Goal: Information Seeking & Learning: Learn about a topic

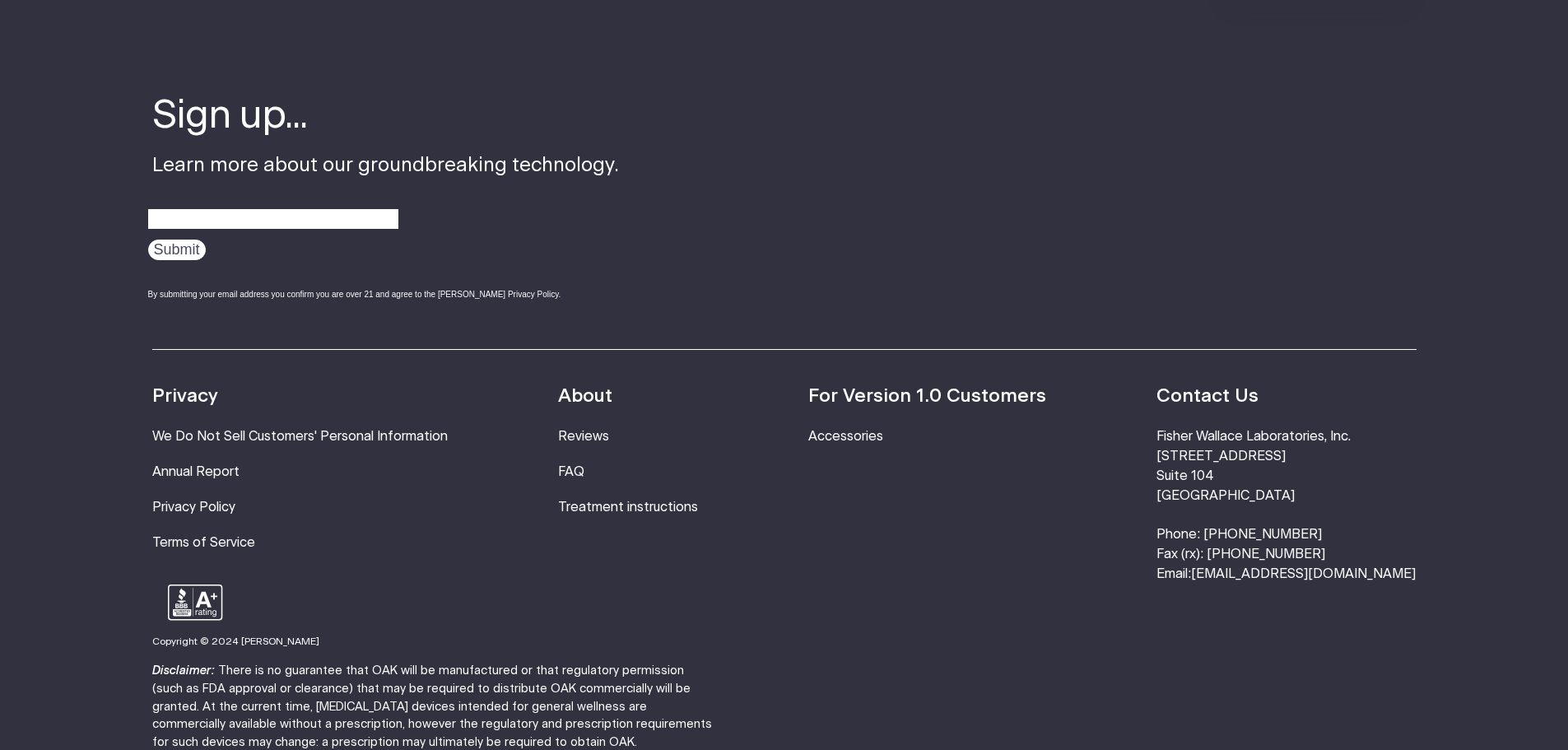
scroll to position [3045, 0]
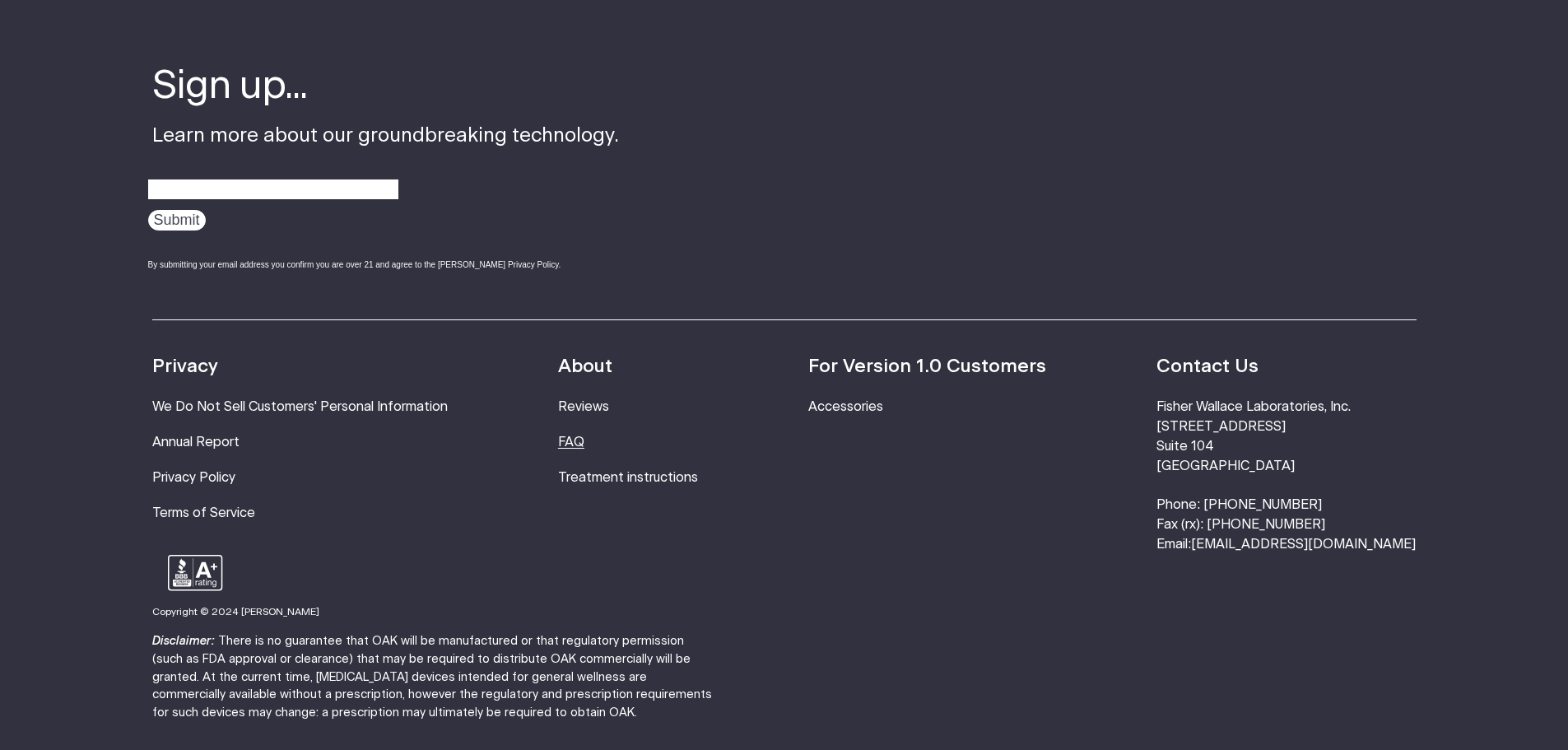
click at [585, 435] on link "FAQ" at bounding box center [571, 442] width 26 height 14
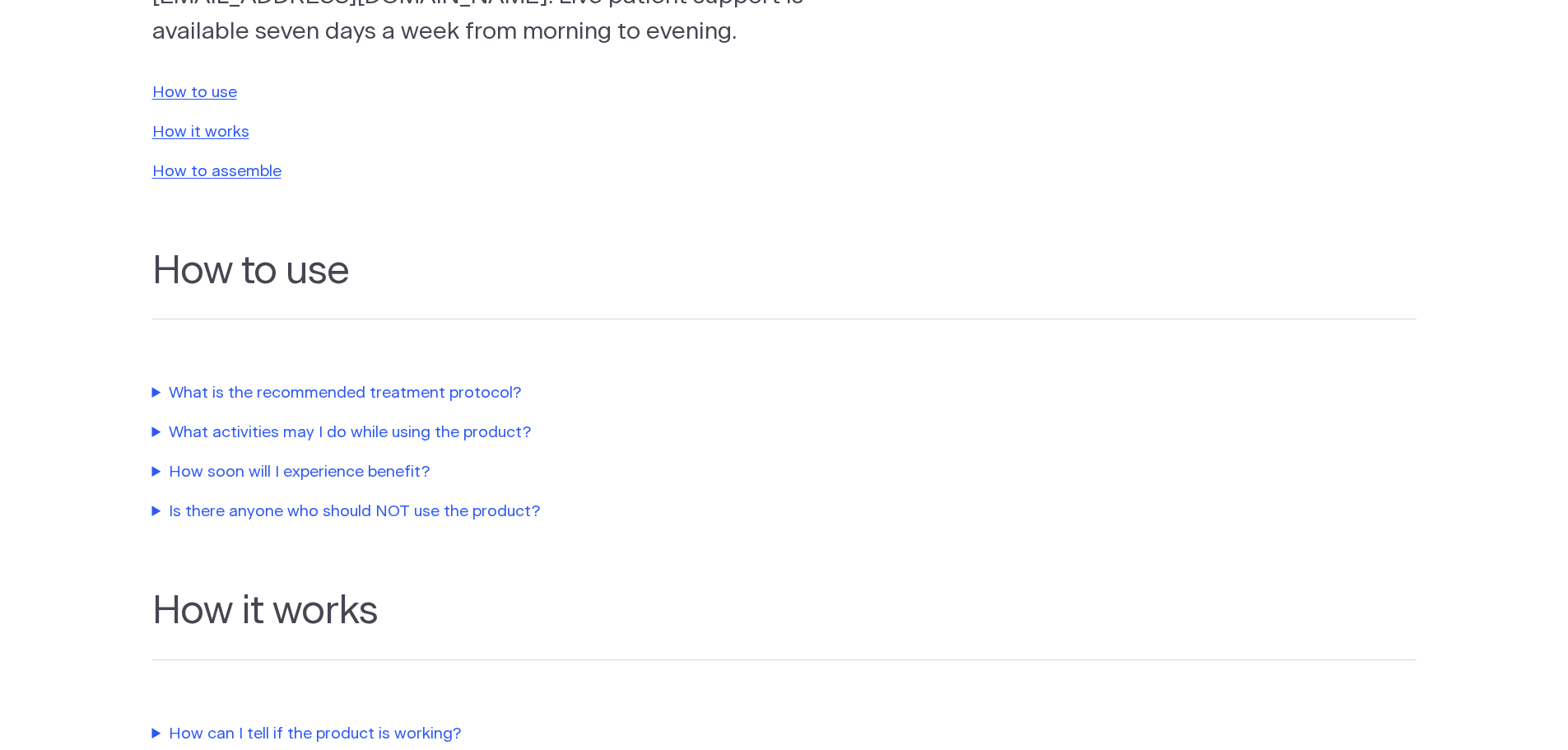
scroll to position [329, 0]
click at [192, 91] on link "How to use" at bounding box center [194, 93] width 84 height 16
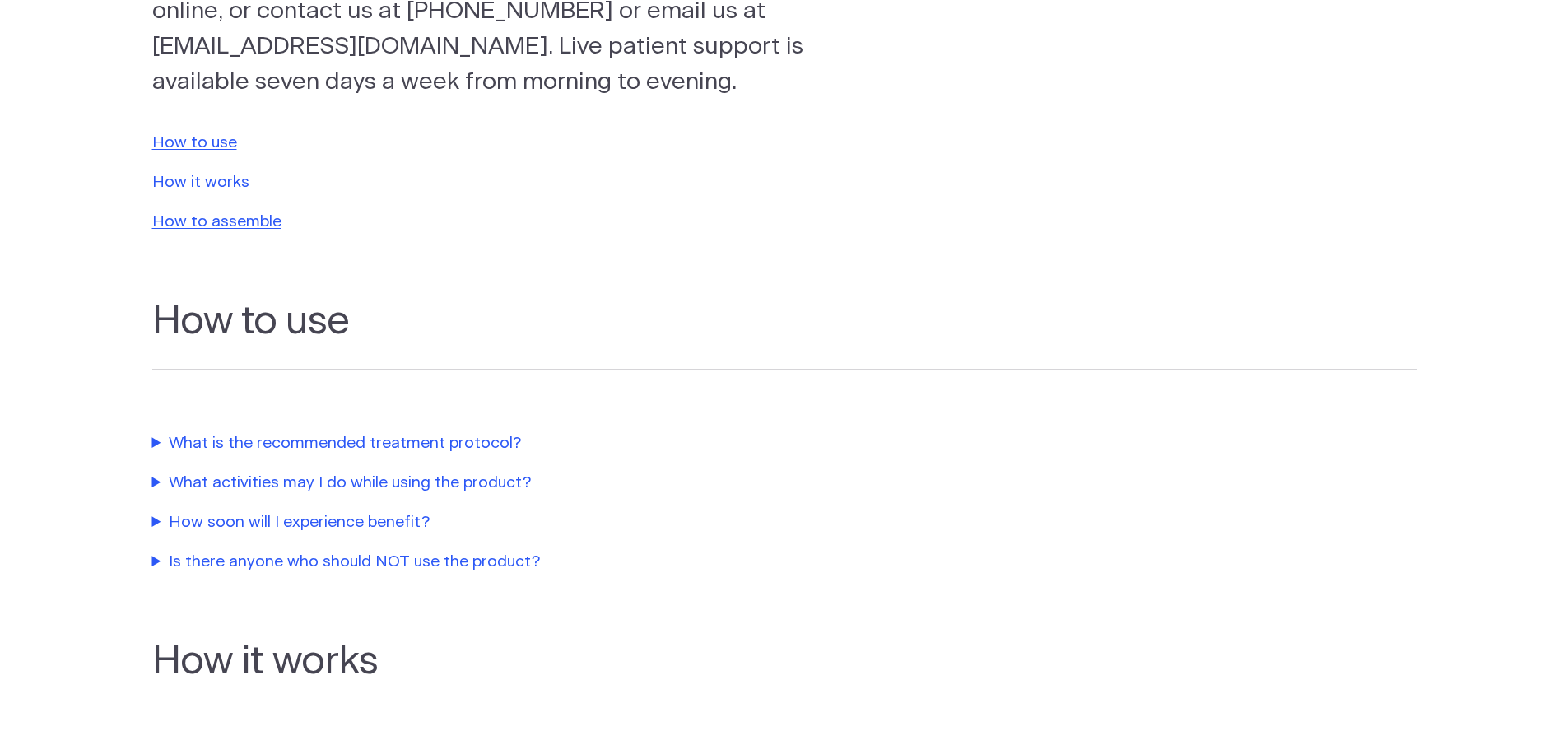
scroll to position [329, 0]
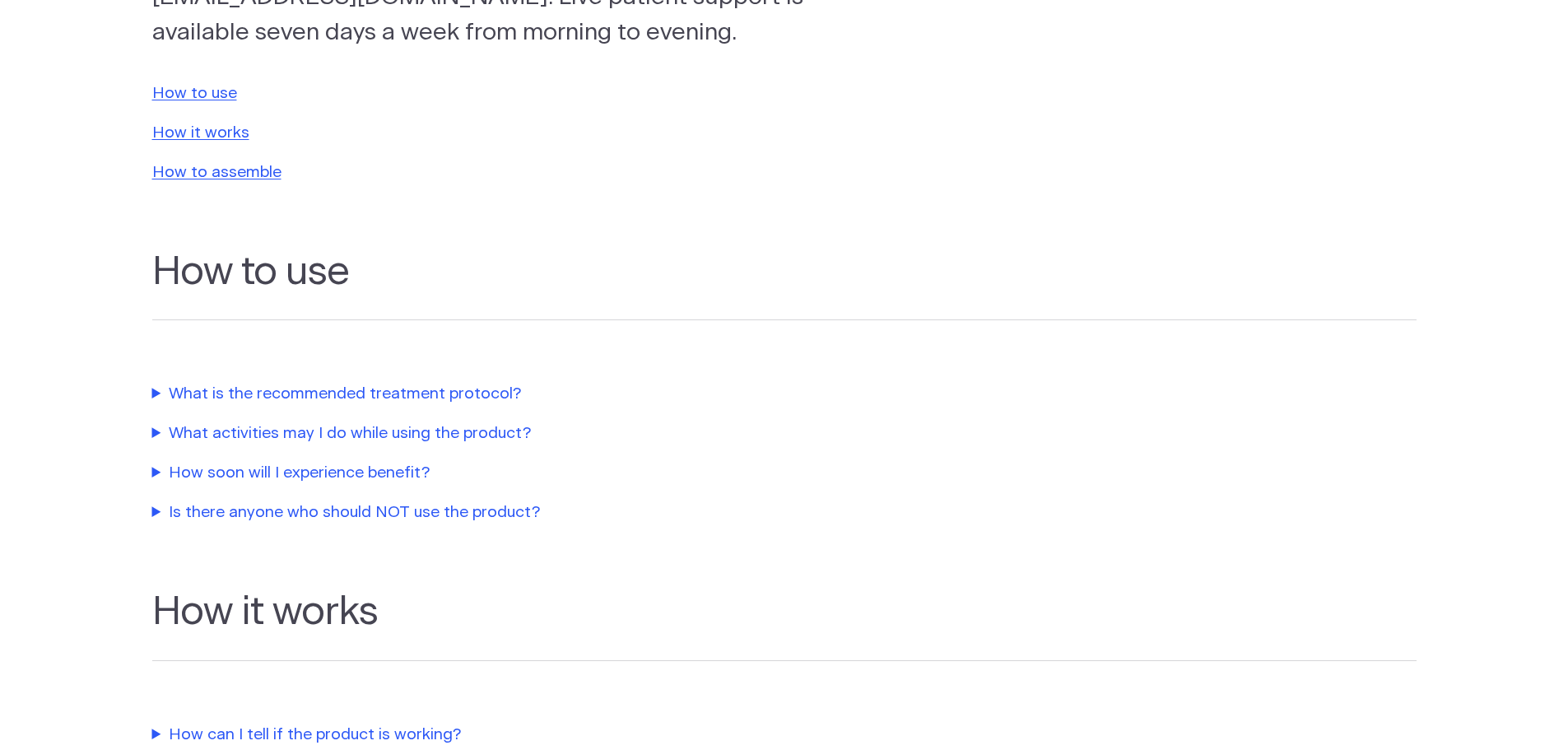
click at [460, 392] on summary "What is the recommended treatment protocol?" at bounding box center [526, 394] width 749 height 24
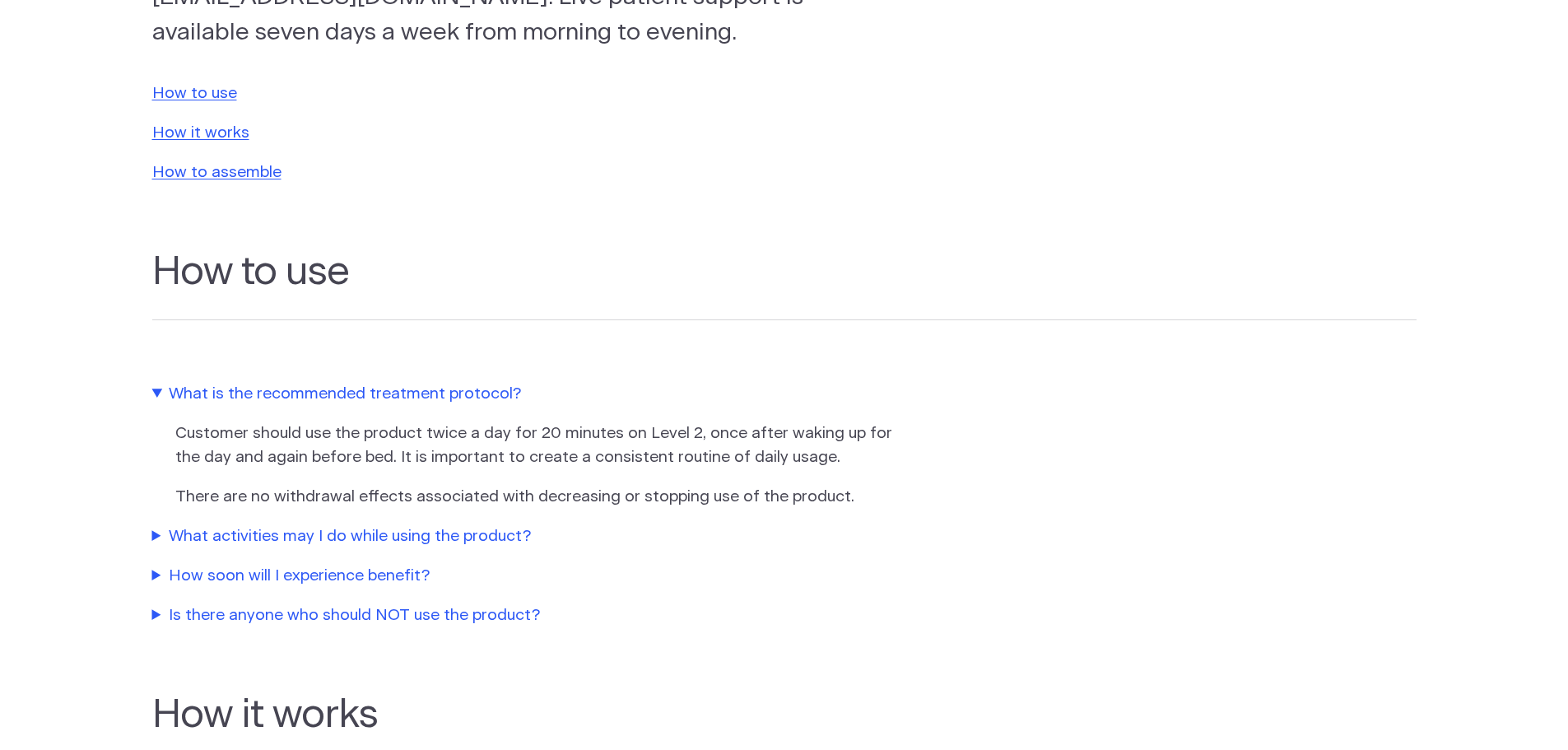
click at [307, 538] on summary "What activities may I do while using the product?" at bounding box center [526, 537] width 749 height 24
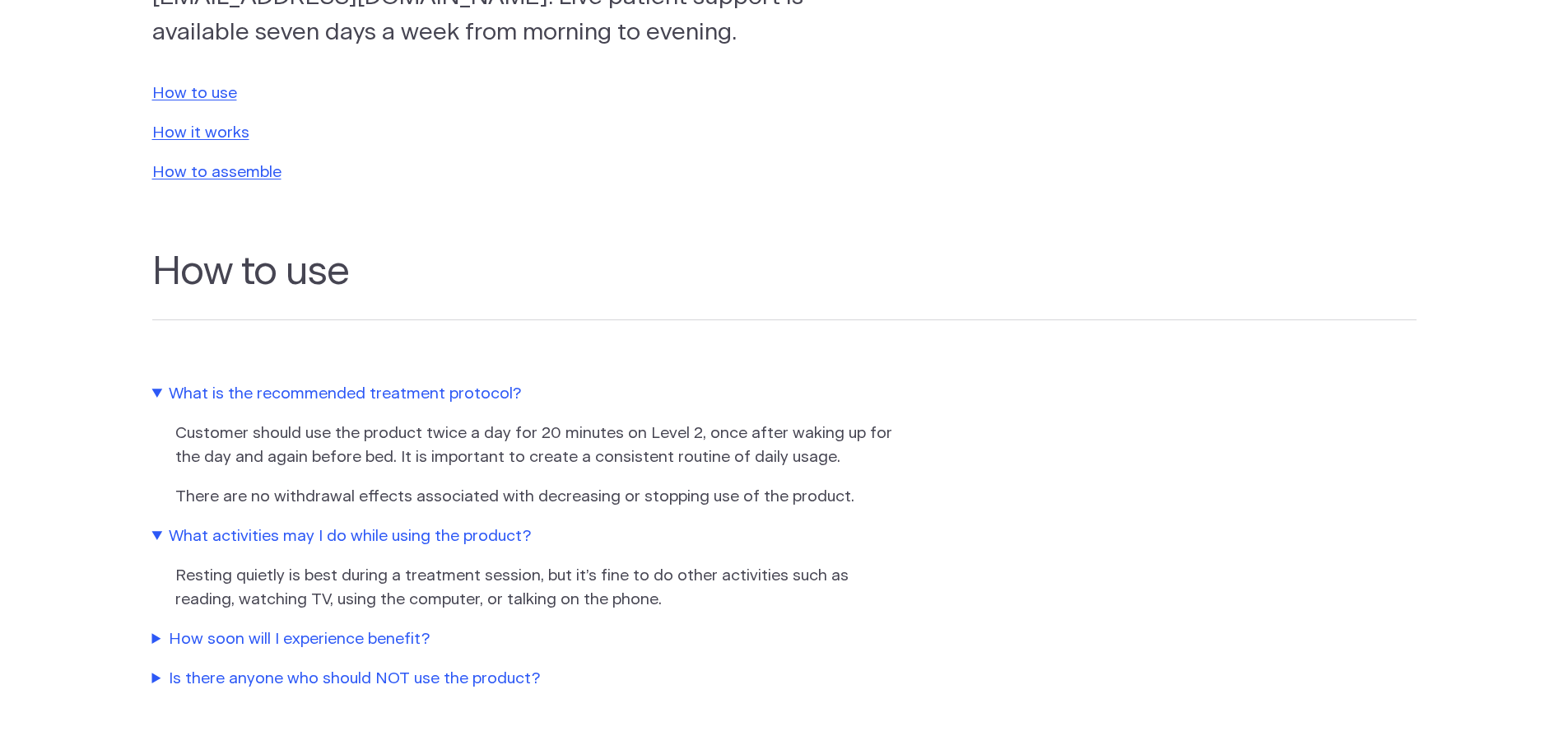
click at [259, 631] on summary "How soon will I experience benefit?" at bounding box center [526, 639] width 749 height 24
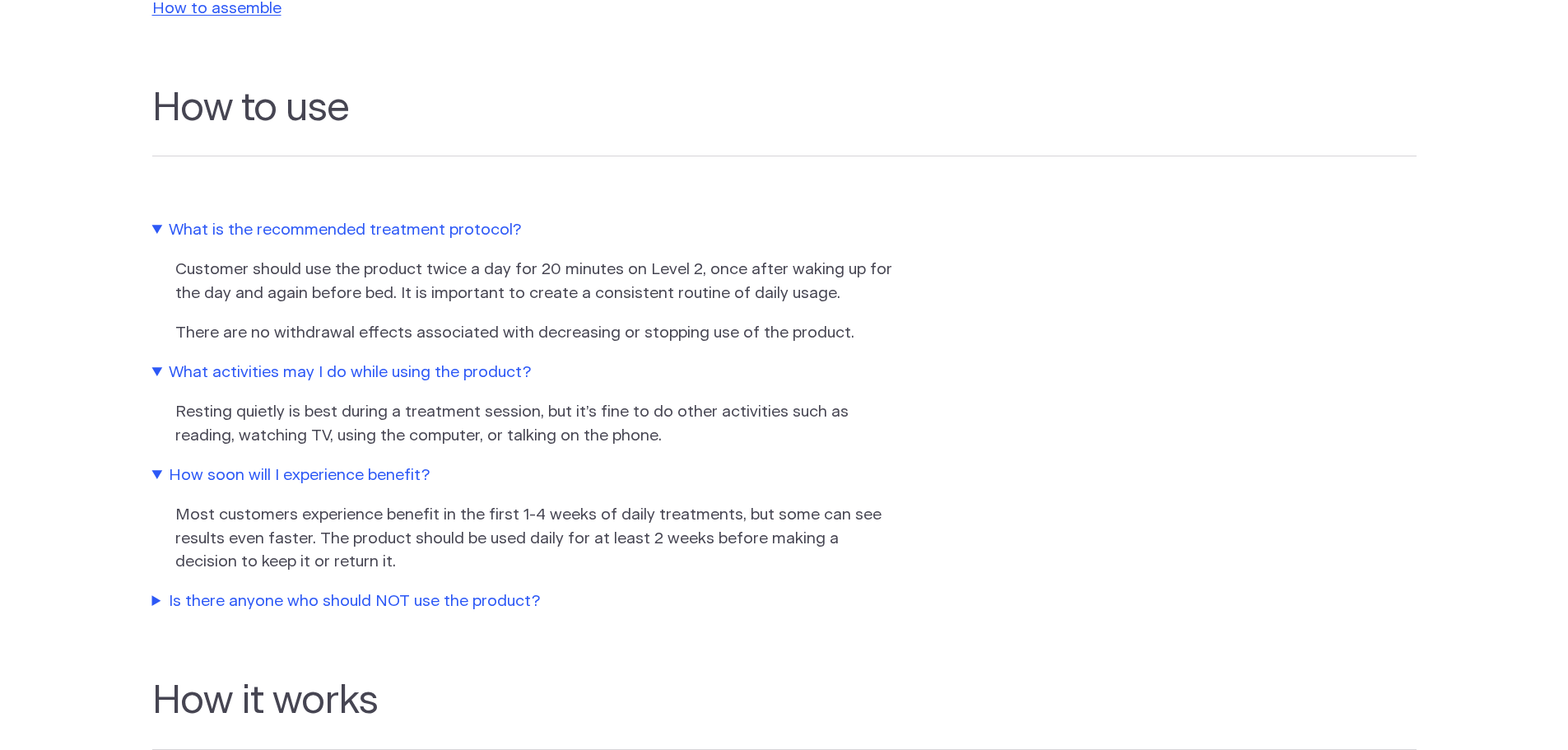
scroll to position [494, 0]
click at [302, 600] on summary "Is there anyone who should NOT use the product?" at bounding box center [526, 601] width 749 height 24
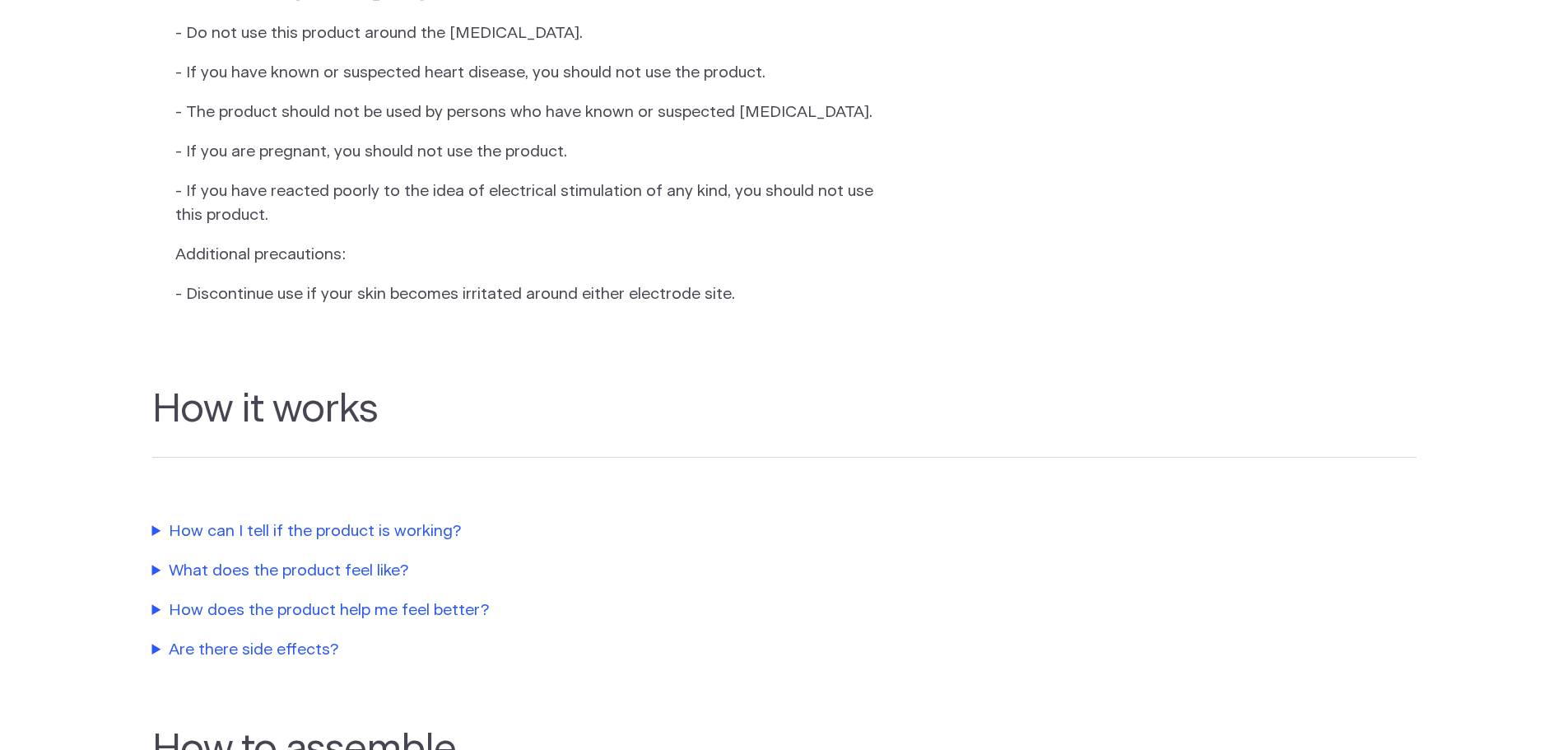
scroll to position [1399, 0]
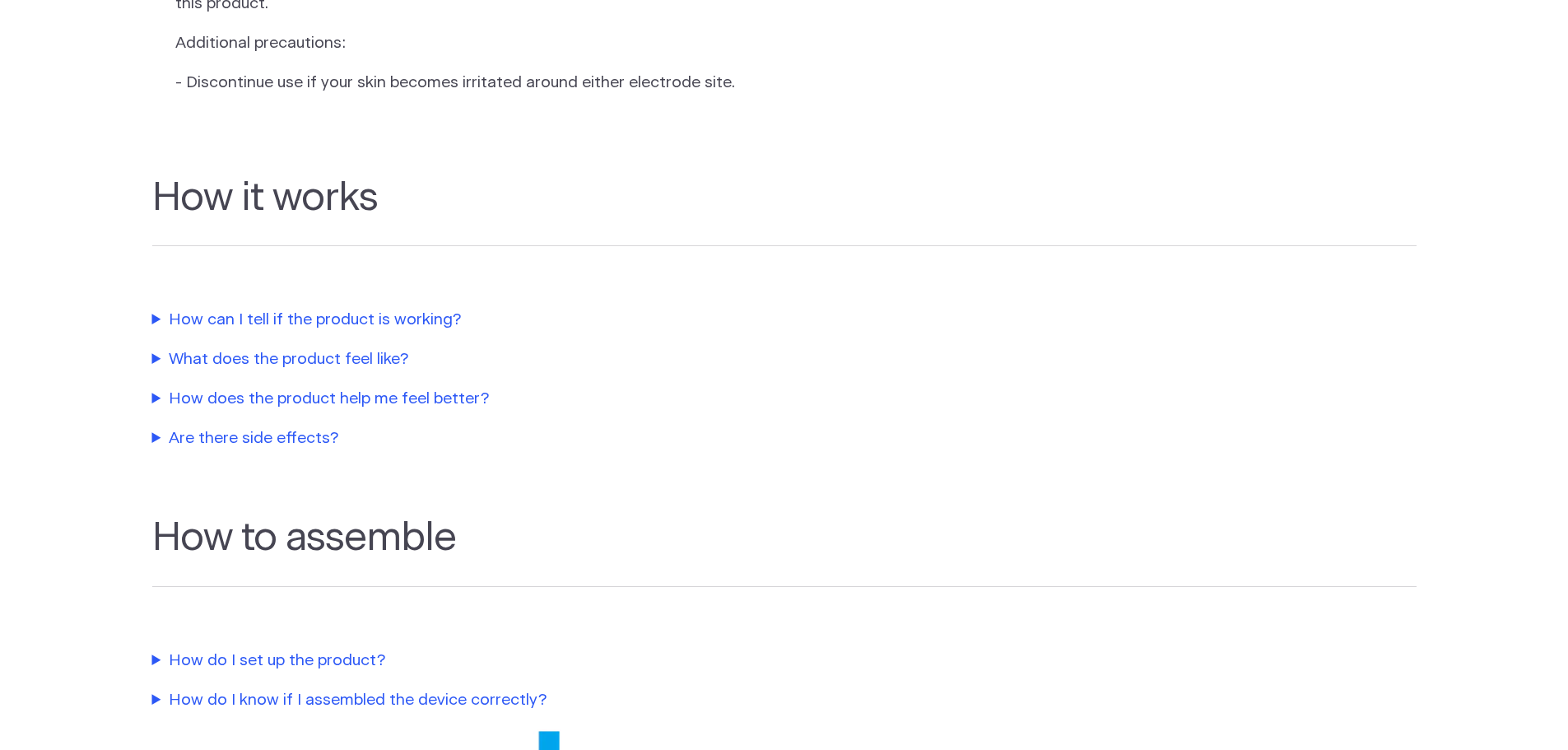
click at [426, 333] on summary "How can I tell if the product is working?" at bounding box center [526, 320] width 749 height 24
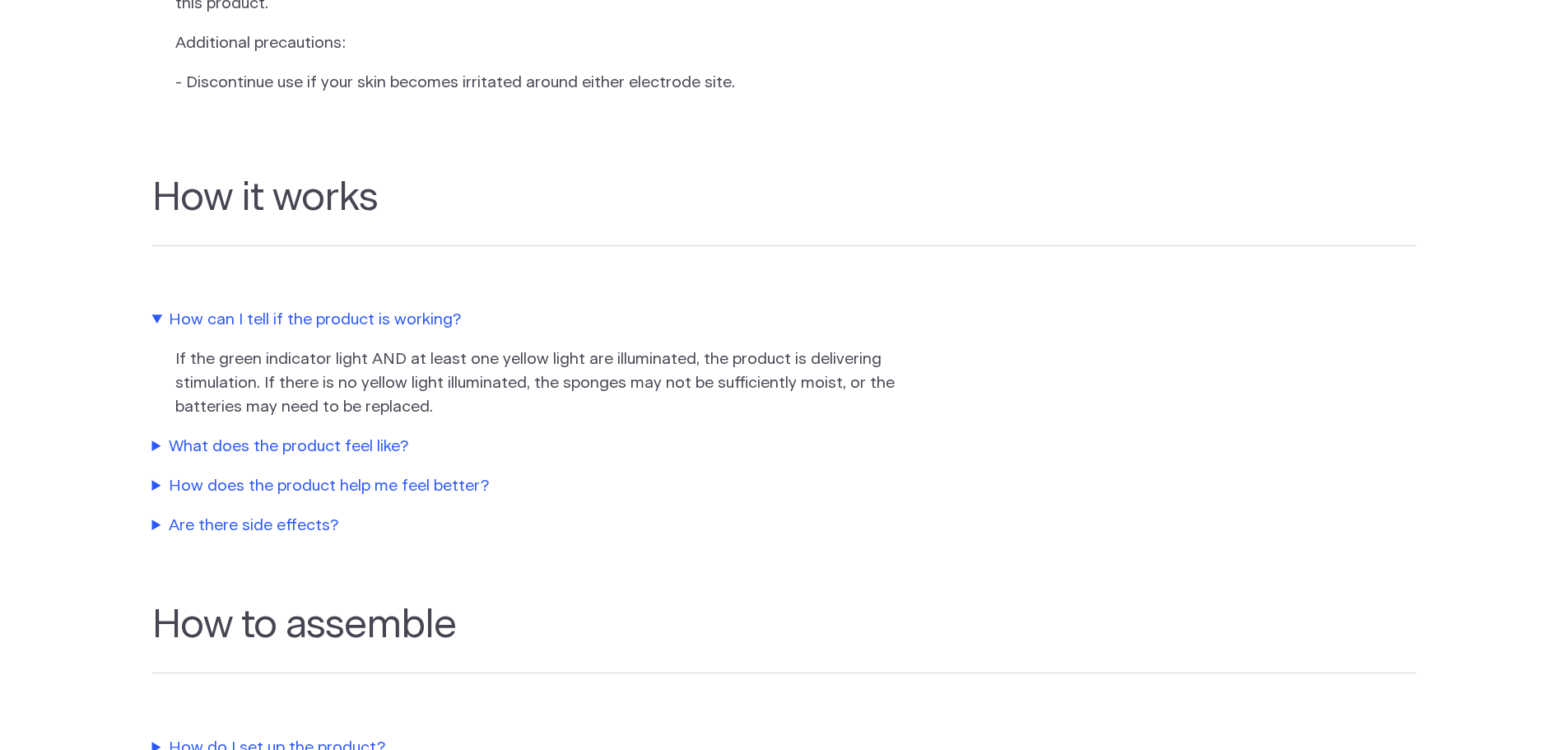
click at [376, 459] on summary "What does the product feel like?" at bounding box center [526, 447] width 749 height 24
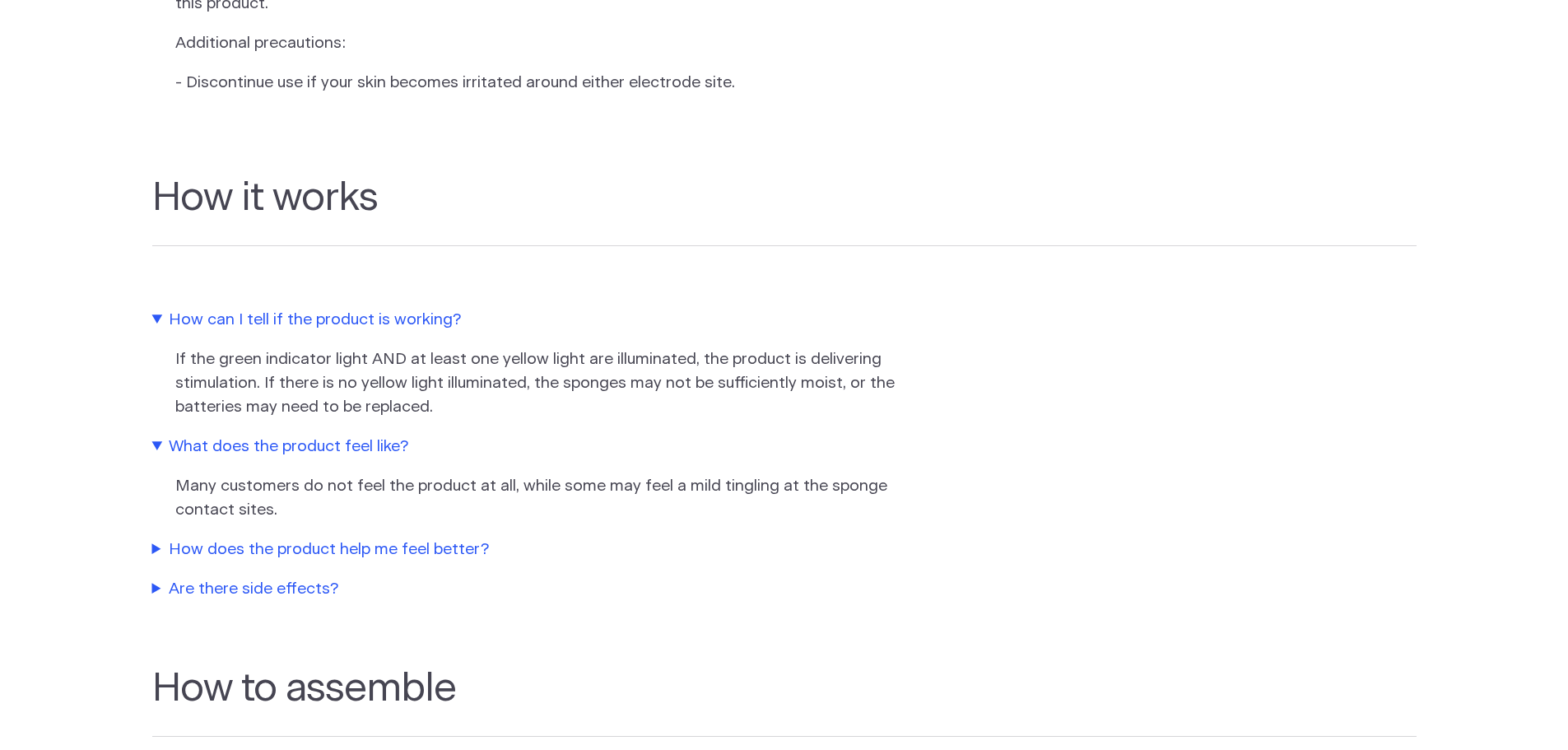
click at [347, 562] on summary "How does the product help me feel better?" at bounding box center [526, 550] width 749 height 24
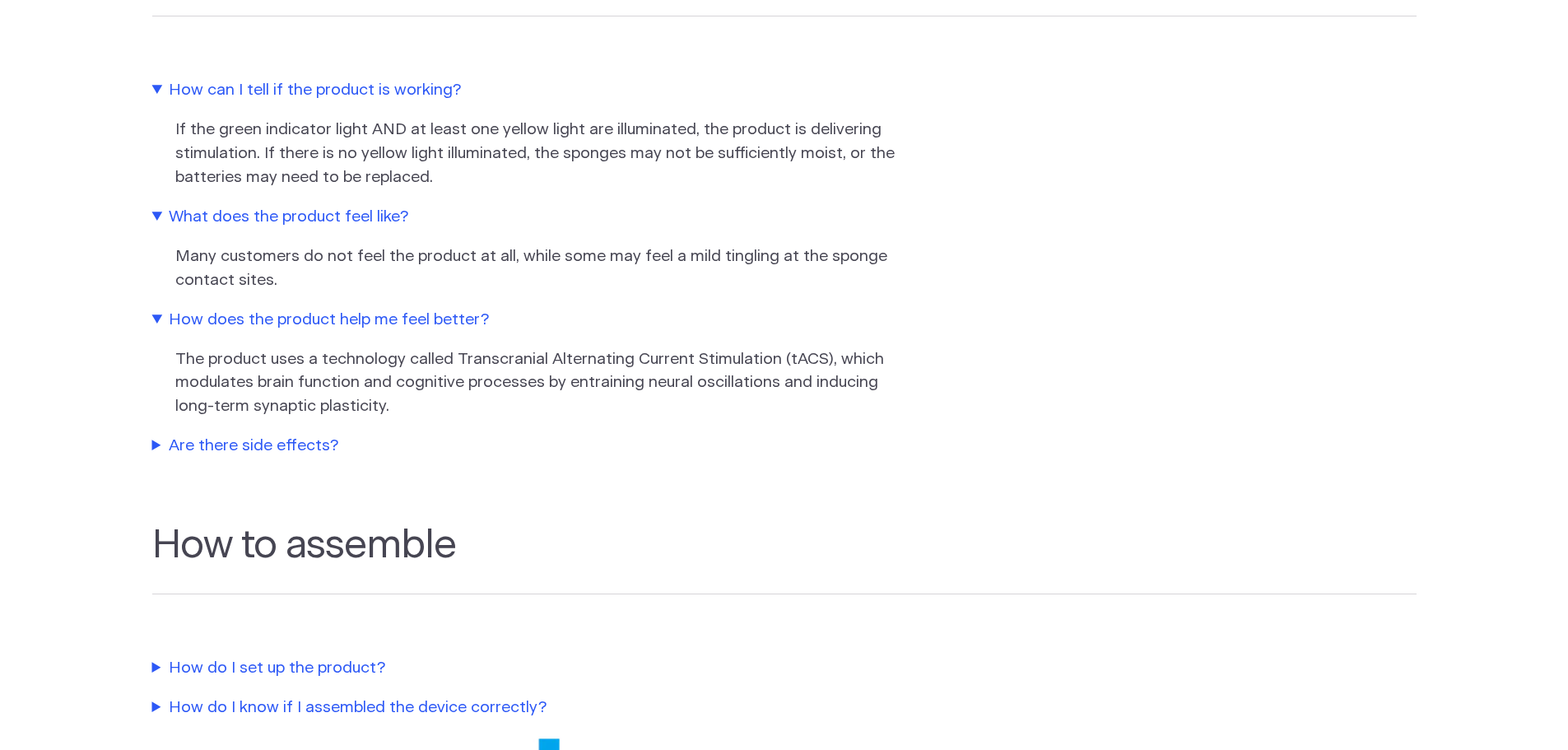
scroll to position [1646, 0]
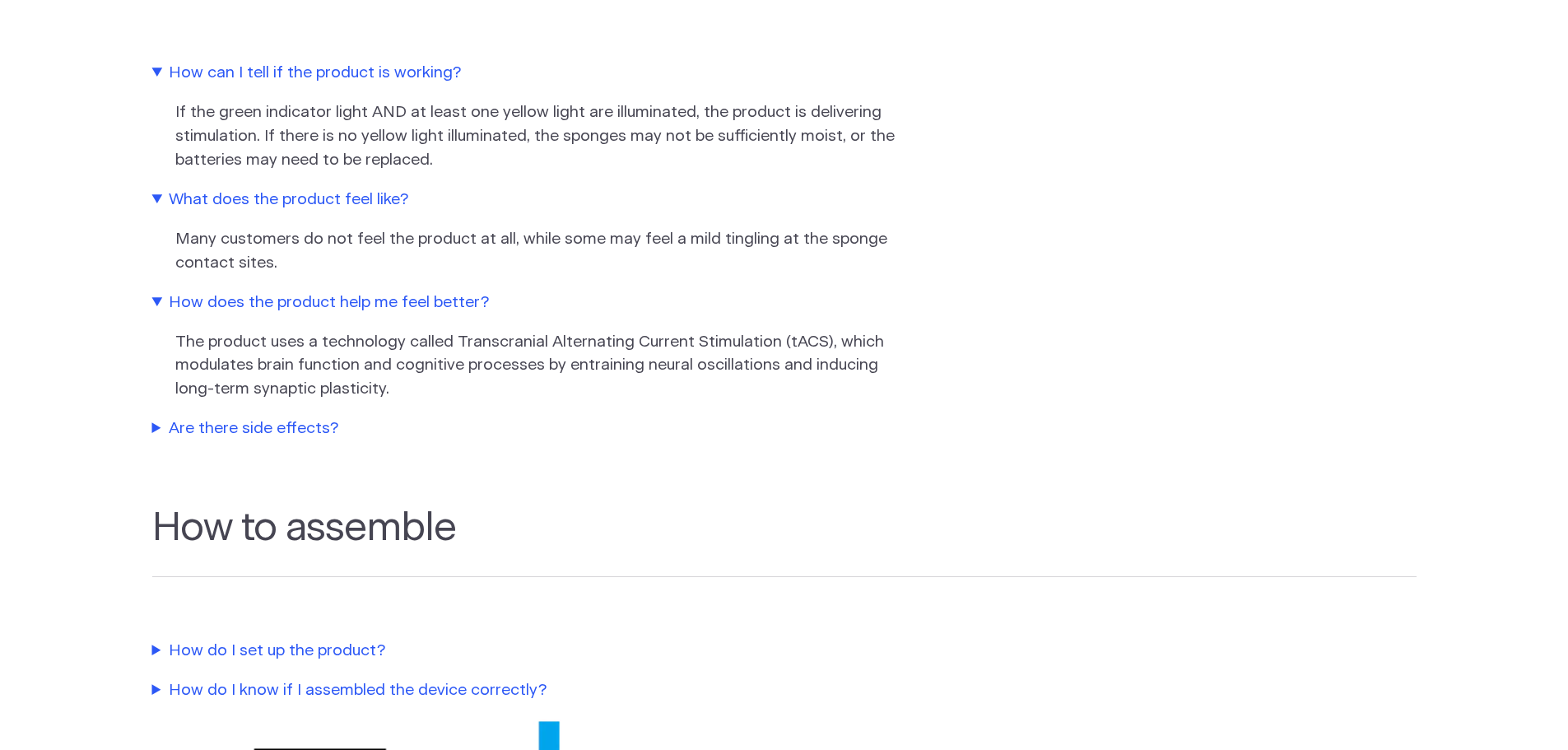
click at [301, 441] on summary "Are there side effects?" at bounding box center [526, 429] width 749 height 24
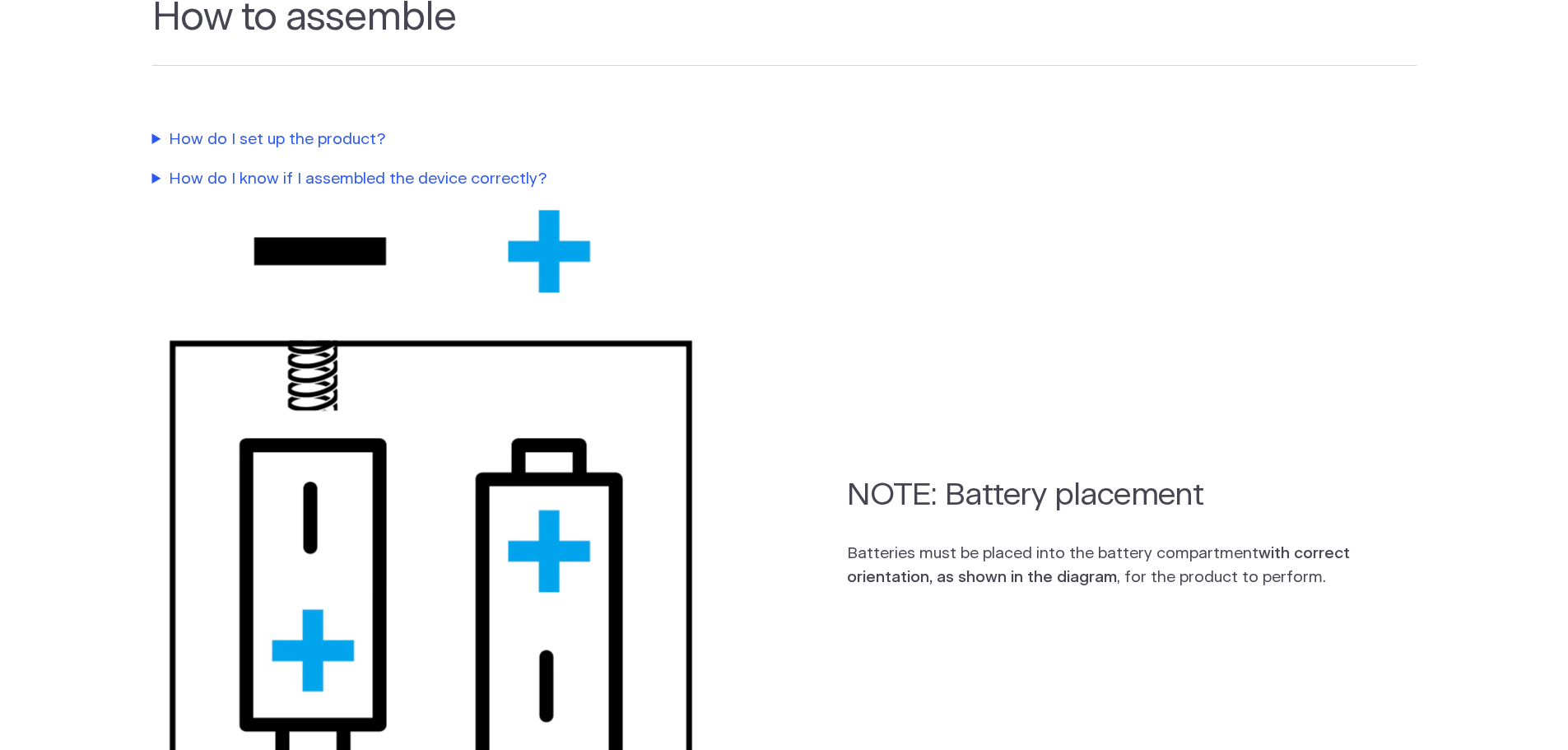
scroll to position [2387, 0]
click at [303, 151] on summary "How do I set up the product?" at bounding box center [526, 139] width 749 height 24
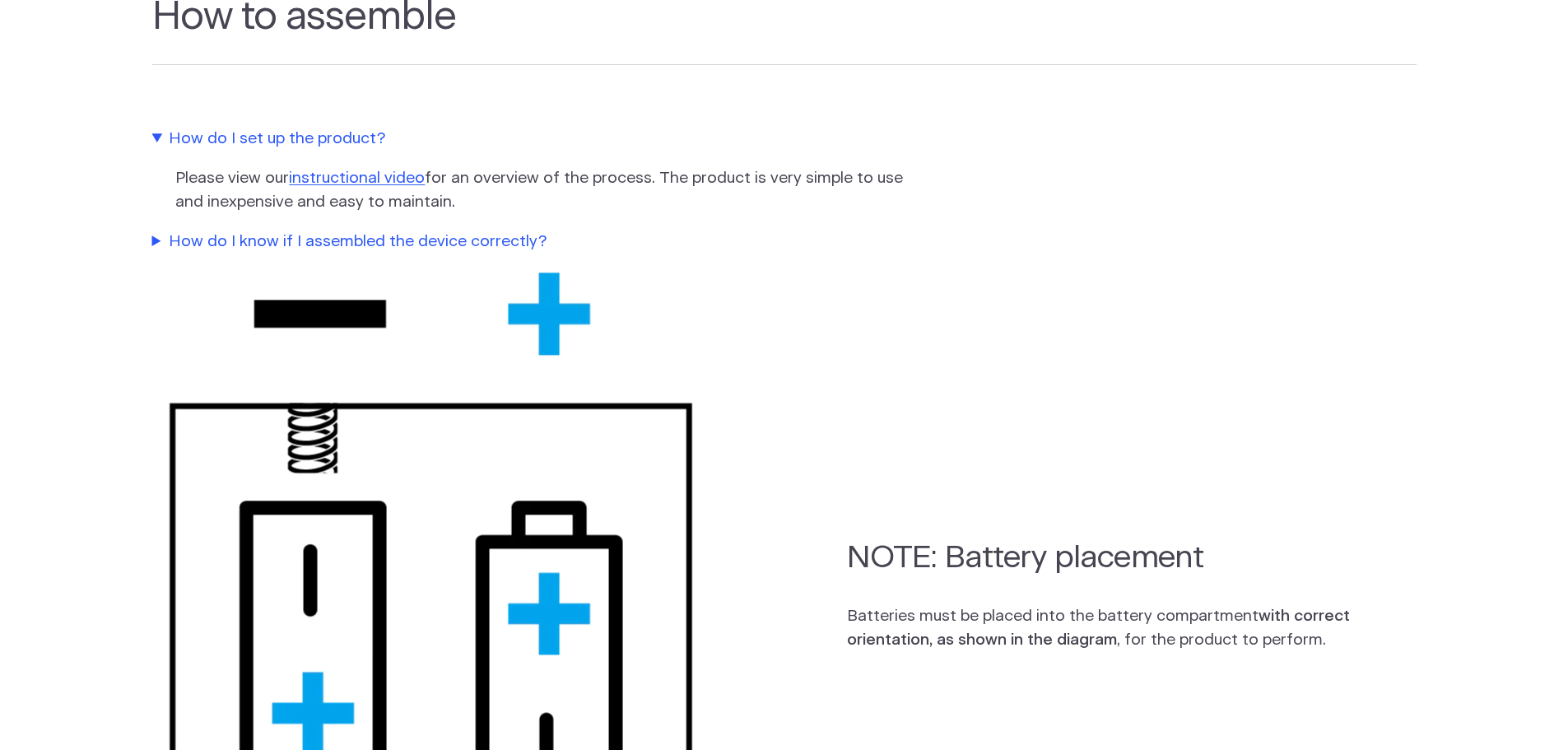
click at [455, 254] on summary "How do I know if I assembled the device correctly?" at bounding box center [526, 242] width 749 height 24
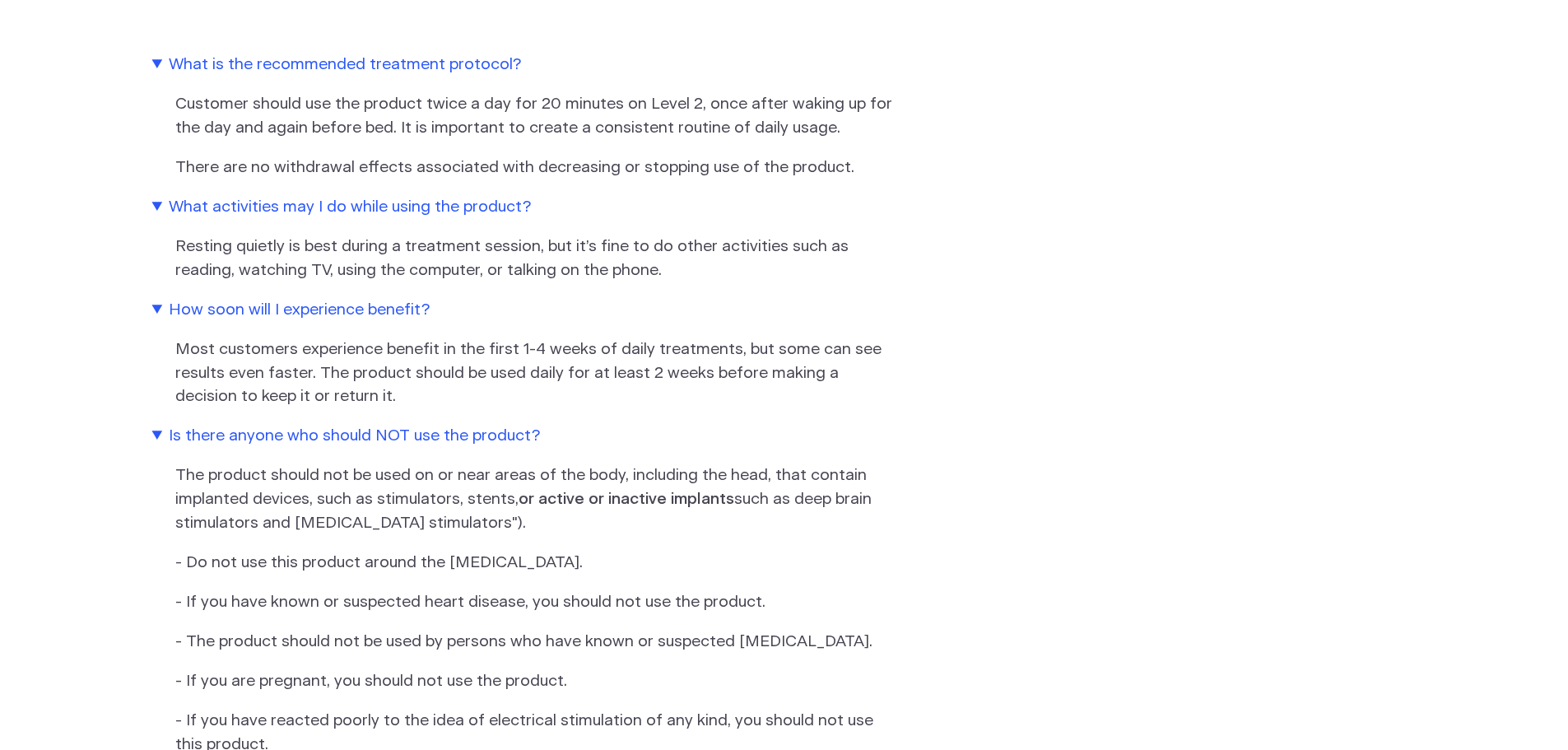
scroll to position [0, 0]
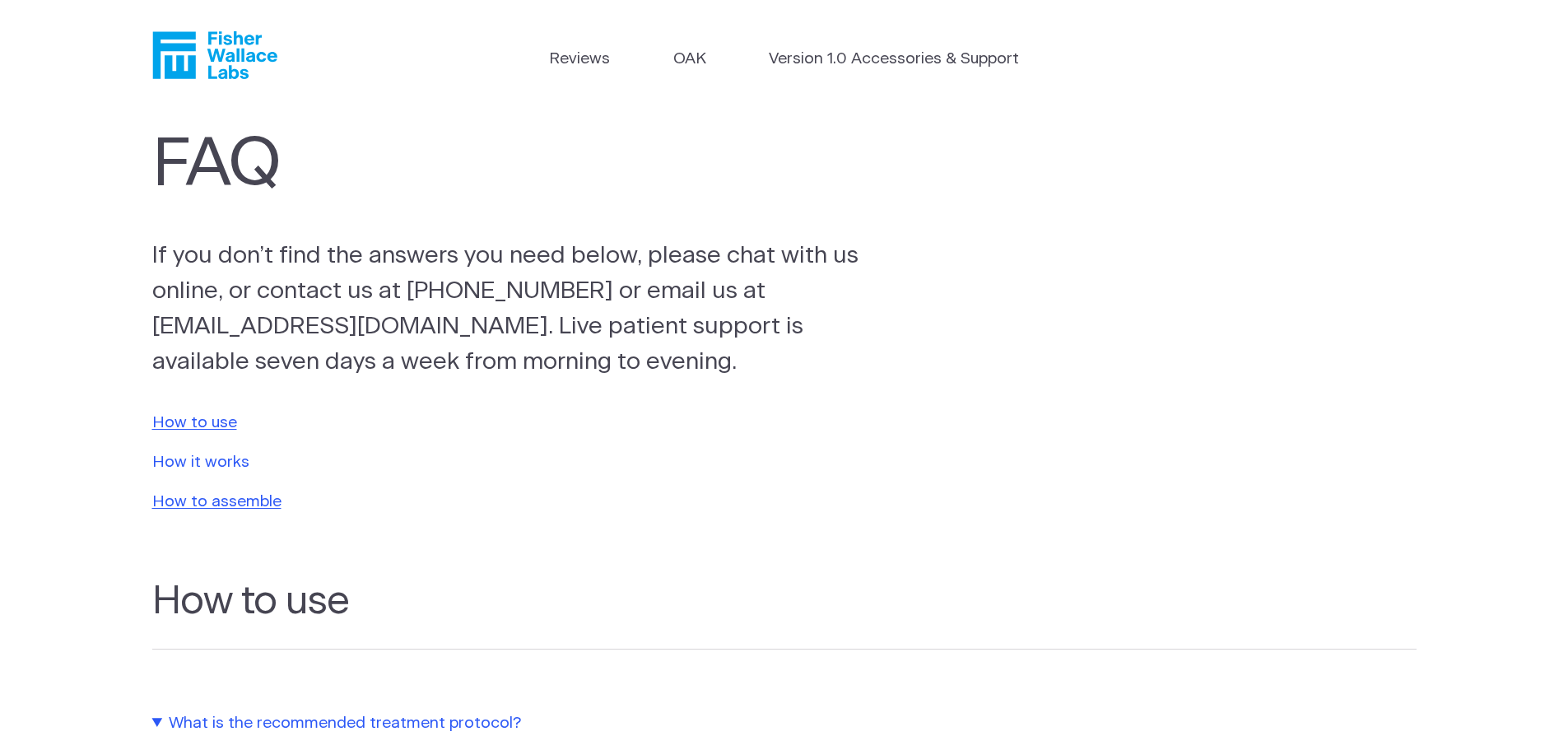
click at [224, 459] on link "How it works" at bounding box center [200, 462] width 97 height 16
click at [901, 61] on link "Version 1.0 Accessories & Support" at bounding box center [894, 60] width 250 height 24
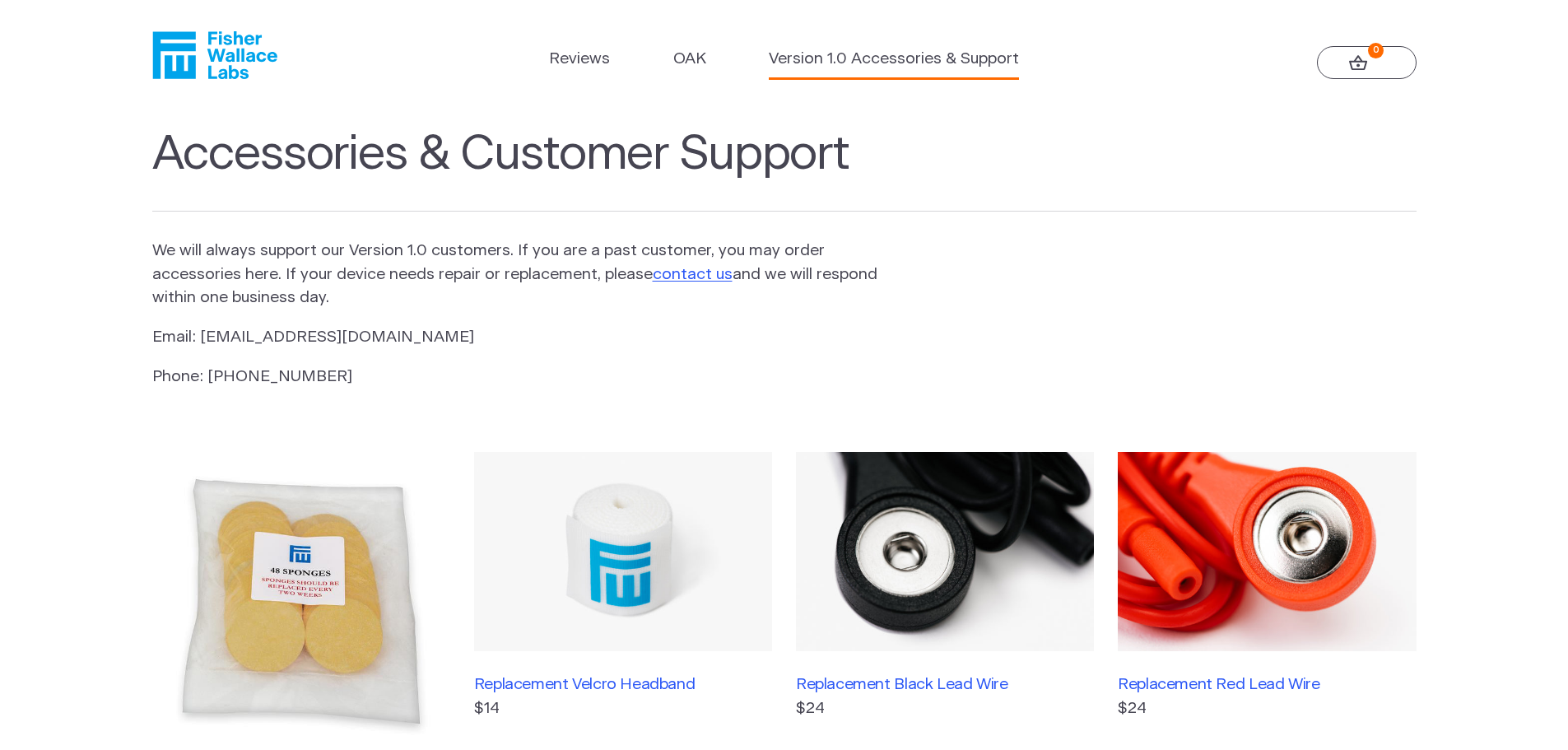
click at [240, 50] on icon "Fisher Wallace" at bounding box center [215, 55] width 125 height 48
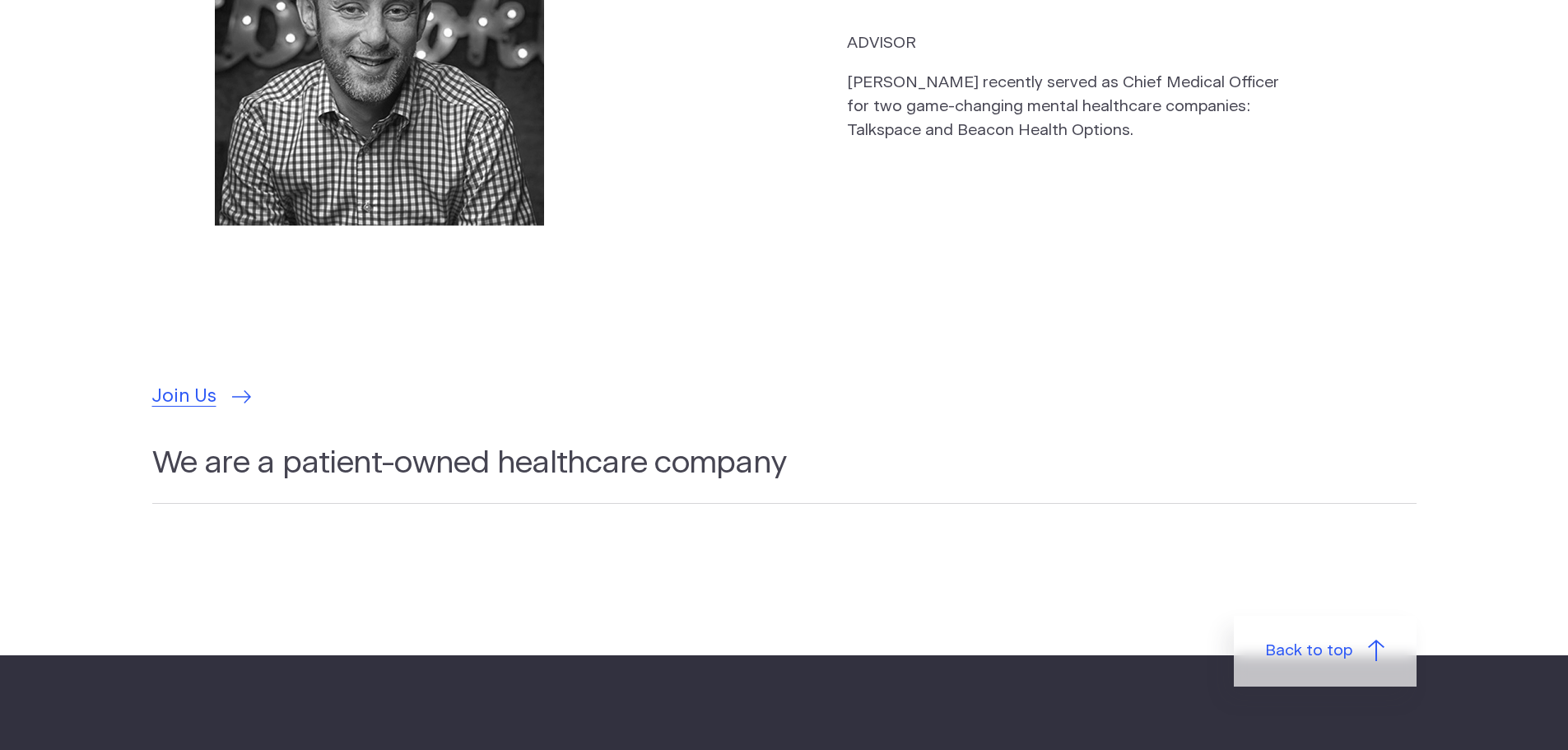
scroll to position [5020, 0]
